Goal: Task Accomplishment & Management: Use online tool/utility

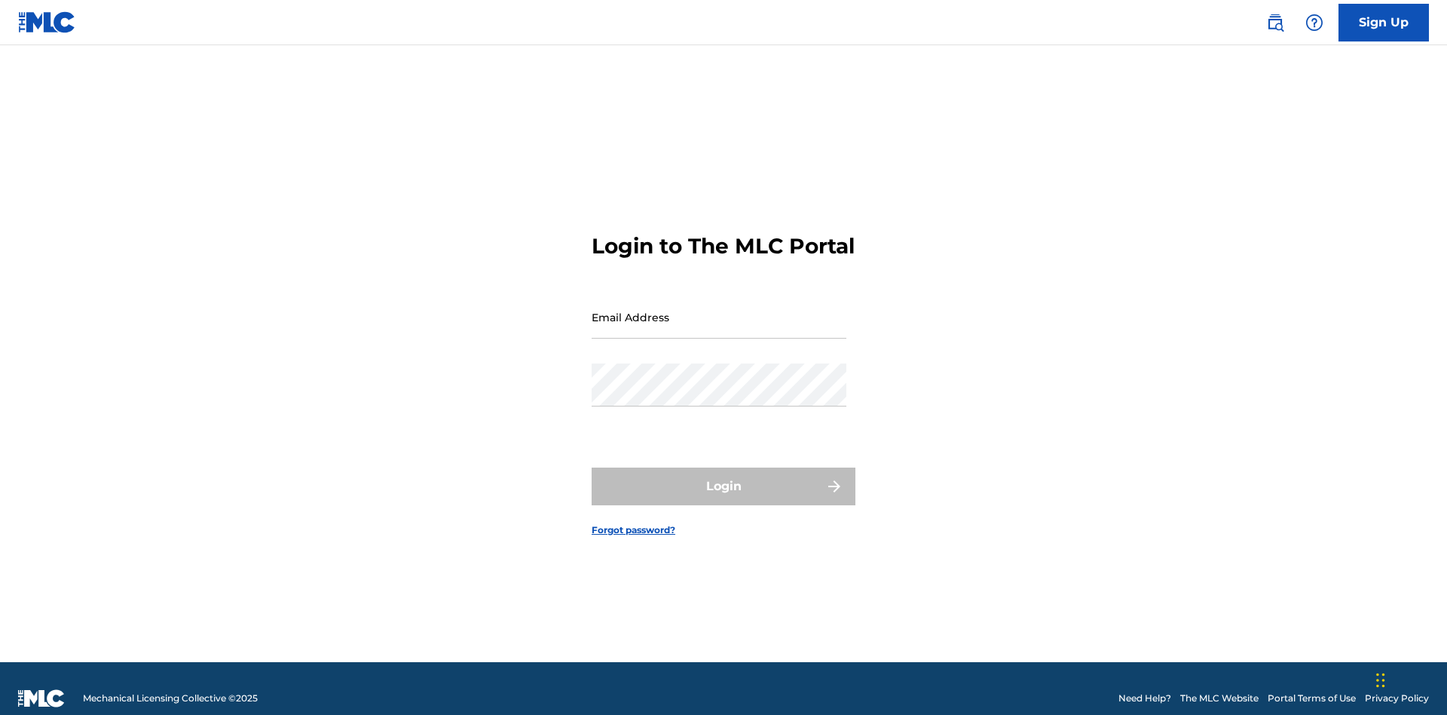
scroll to position [20, 0]
click at [719, 310] on input "Email Address" at bounding box center [719, 317] width 255 height 43
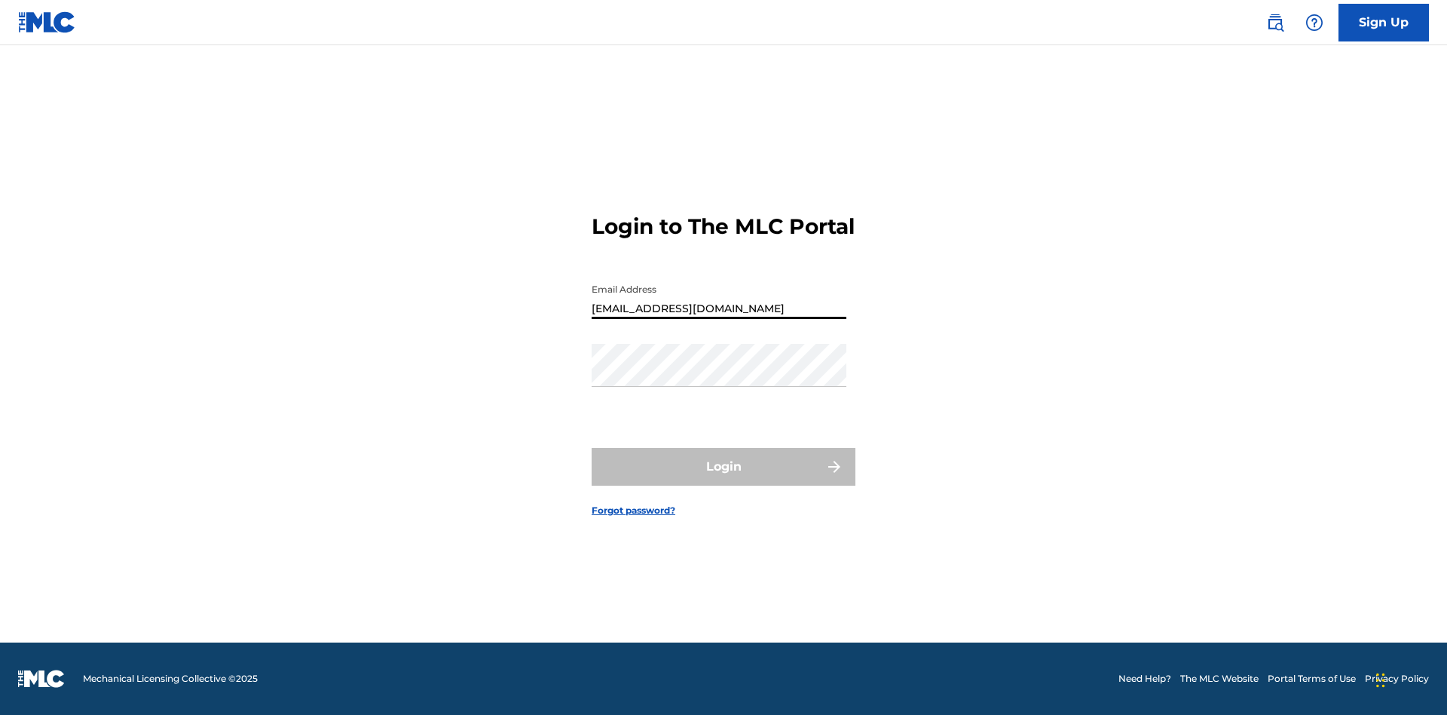
type input "[EMAIL_ADDRESS][DOMAIN_NAME]"
click at [724, 479] on button "Login" at bounding box center [724, 467] width 264 height 38
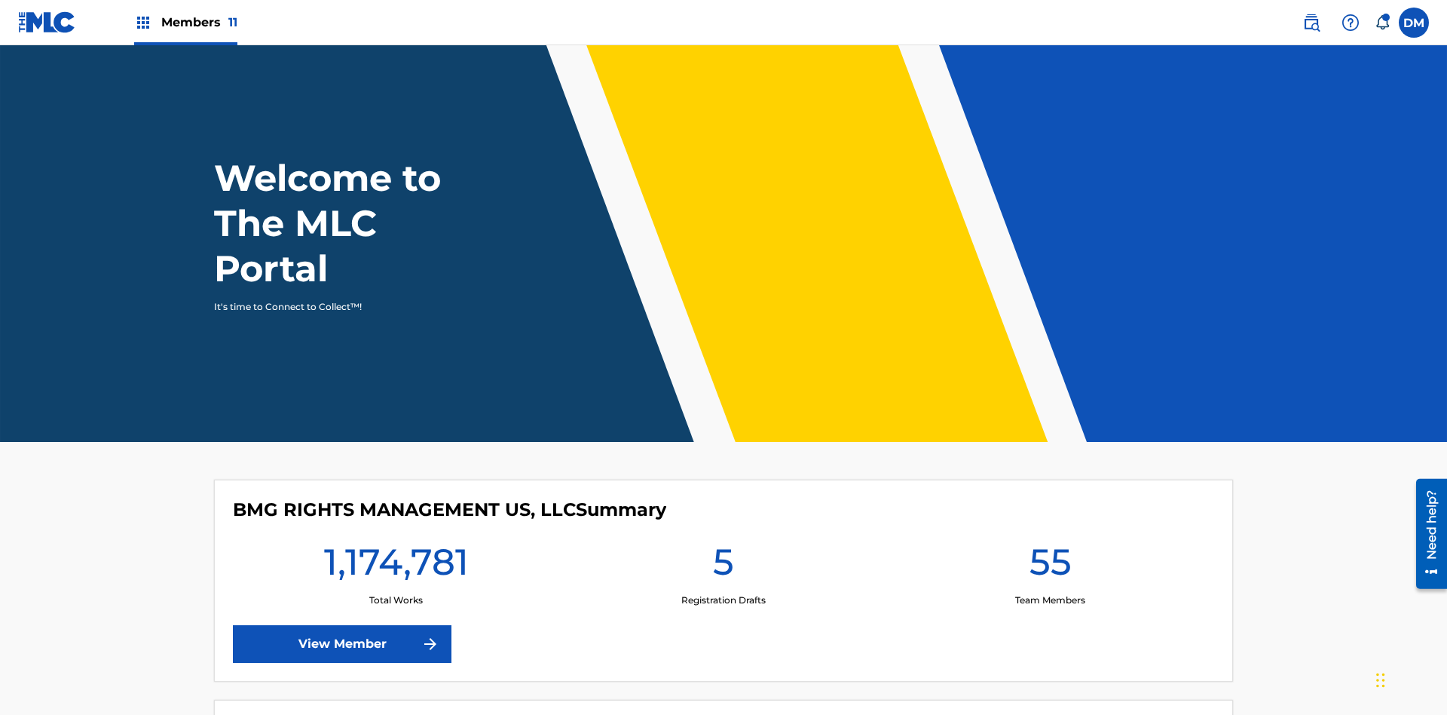
click at [185, 22] on span "Members 11" at bounding box center [199, 22] width 76 height 17
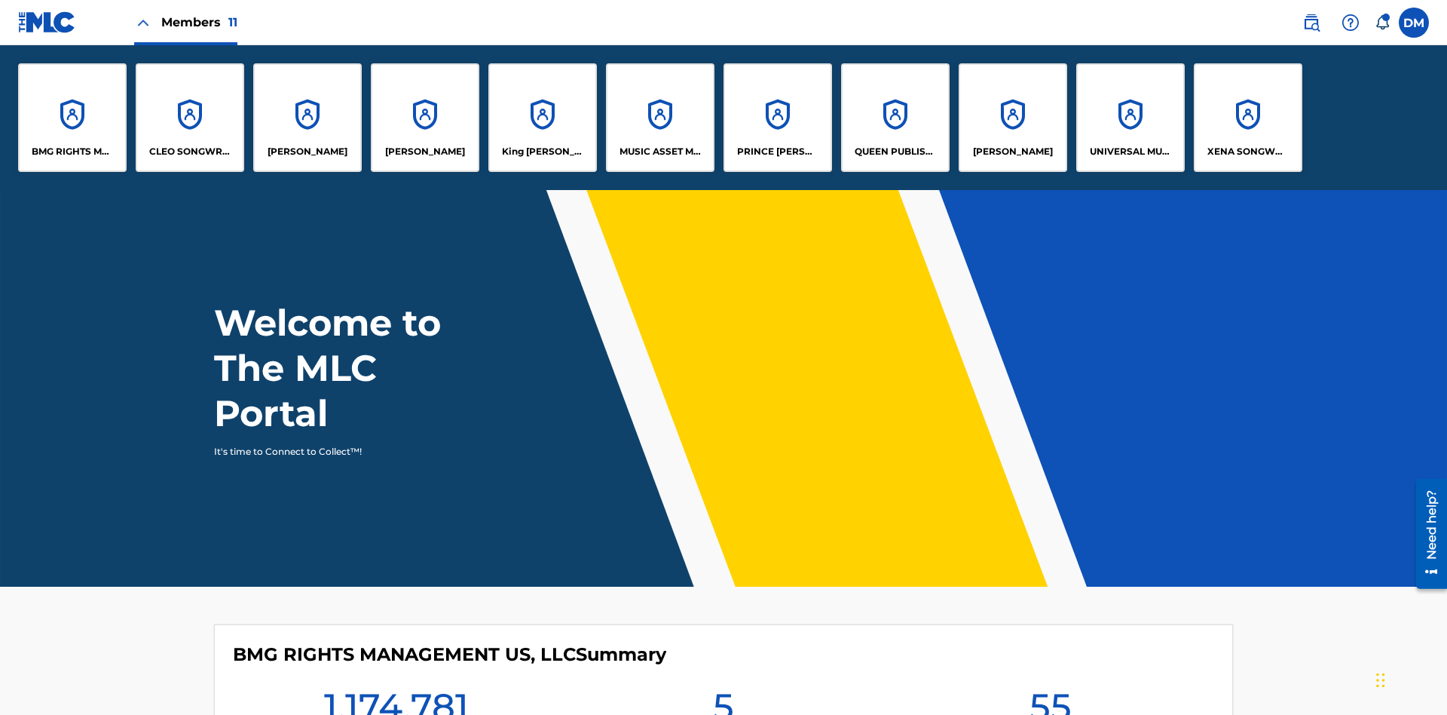
click at [1130, 152] on p "UNIVERSAL MUSIC PUB GROUP" at bounding box center [1131, 152] width 82 height 14
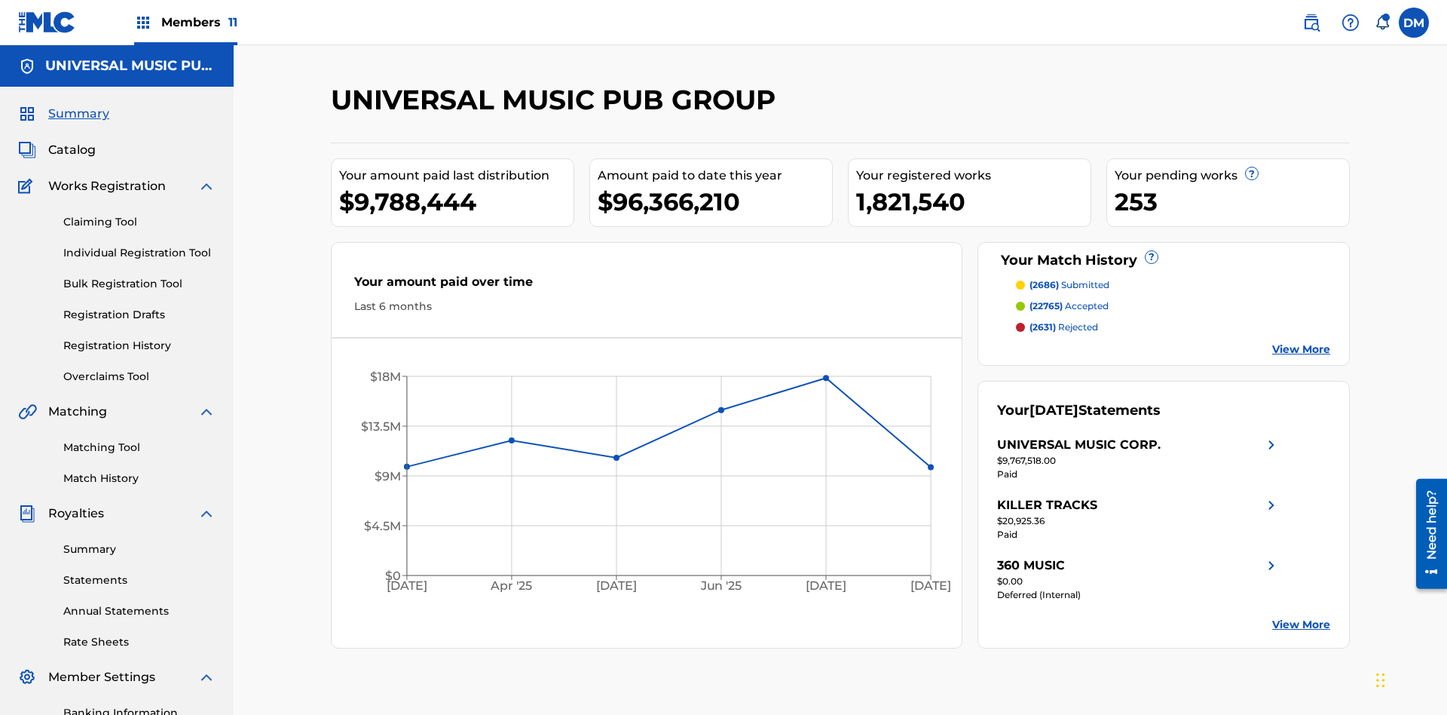
scroll to position [155, 0]
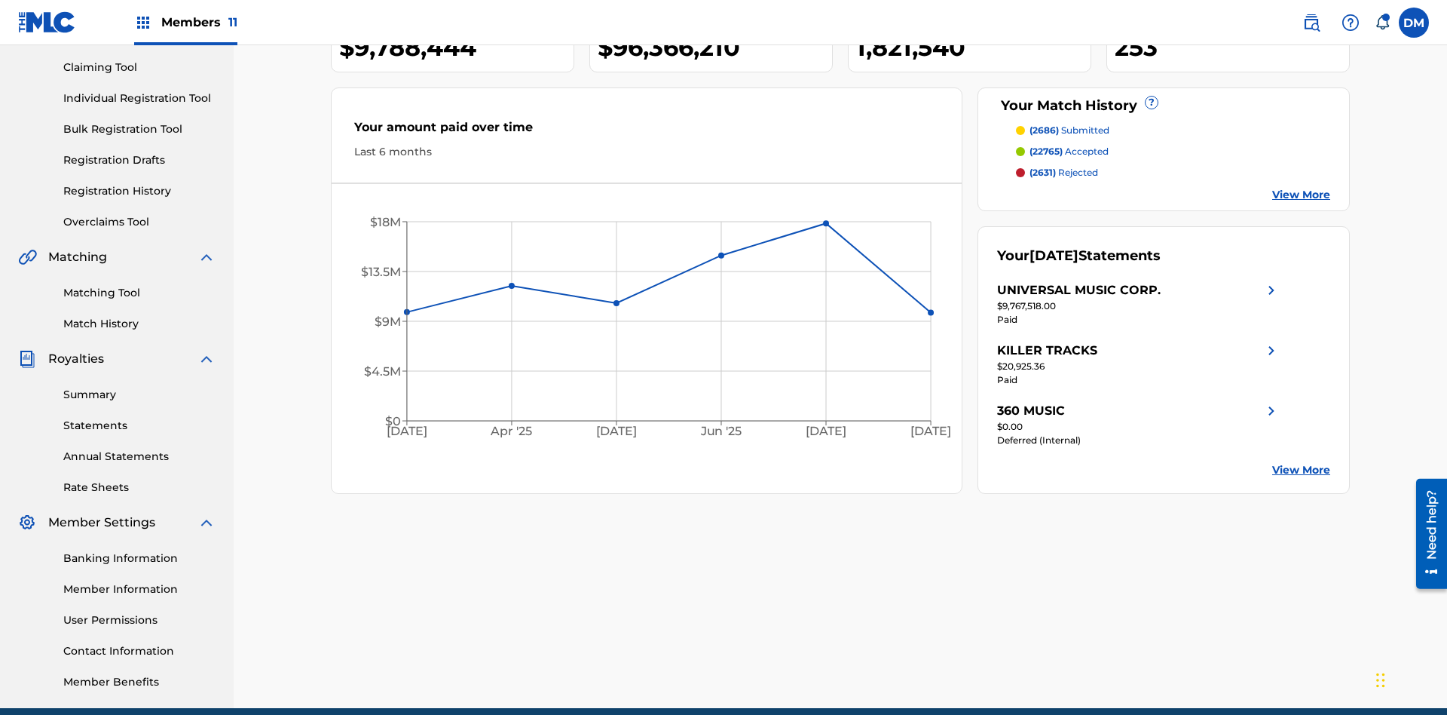
click at [139, 98] on link "Individual Registration Tool" at bounding box center [139, 98] width 152 height 16
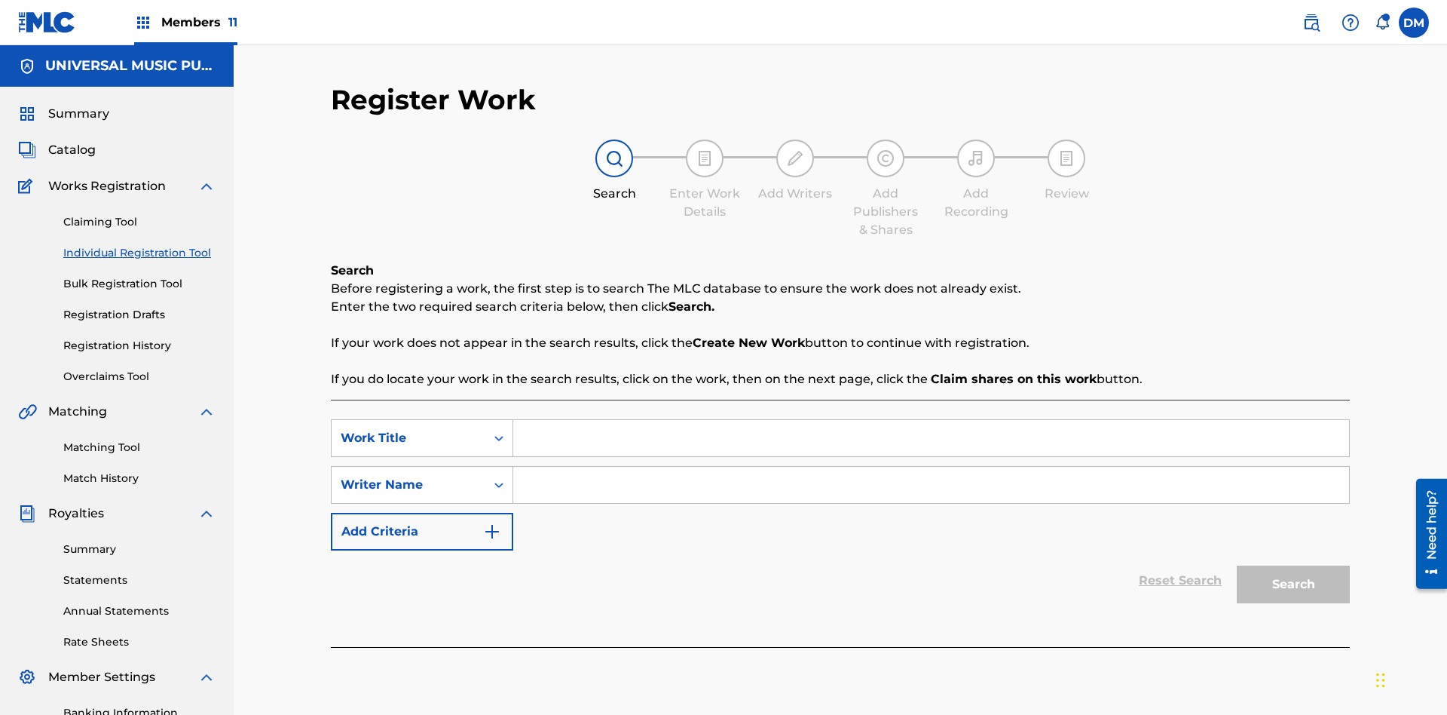
click at [931, 420] on input "Search Form" at bounding box center [931, 438] width 836 height 36
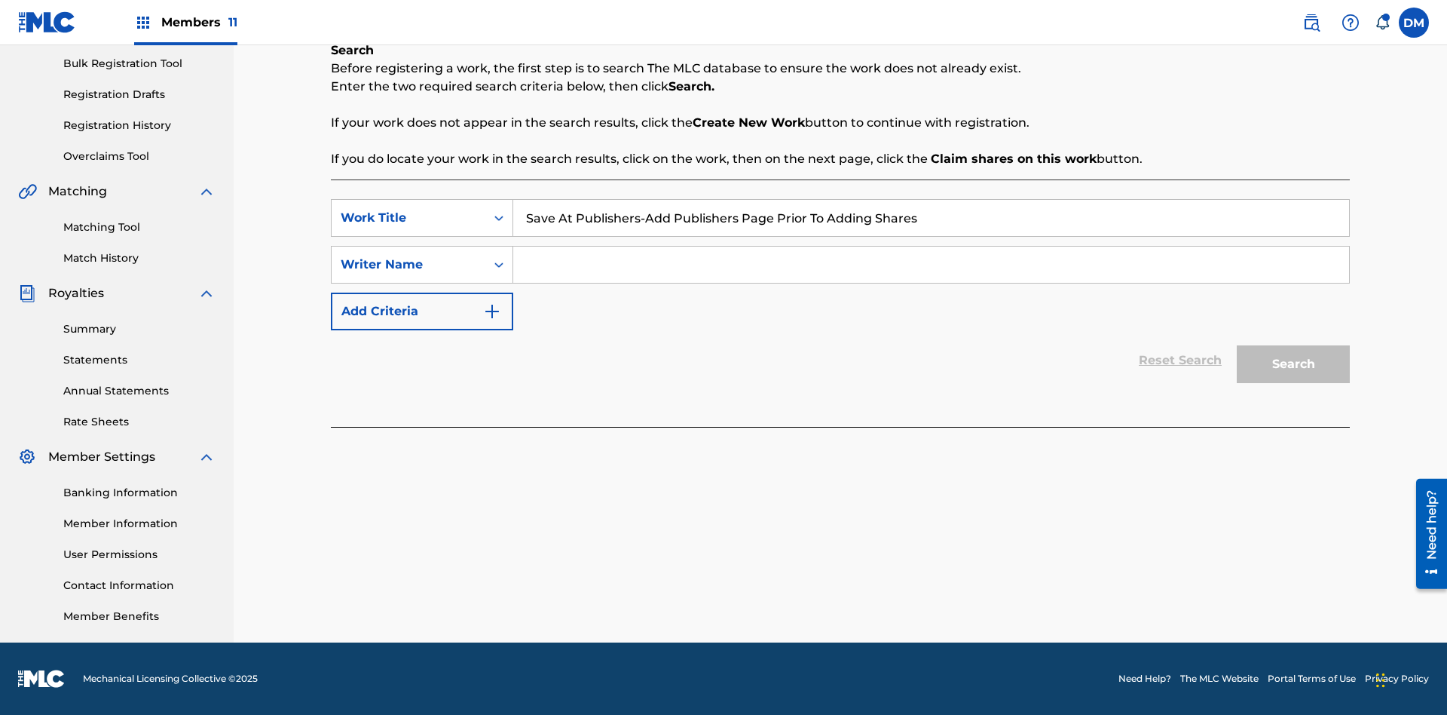
type input "Save At Publishers-Add Publishers Page Prior To Adding Shares"
click at [931, 265] on input "Search Form" at bounding box center [931, 265] width 836 height 36
type input "QWERTYUIOP"
click at [1294, 364] on button "Search" at bounding box center [1293, 364] width 113 height 38
